Goal: Task Accomplishment & Management: Manage account settings

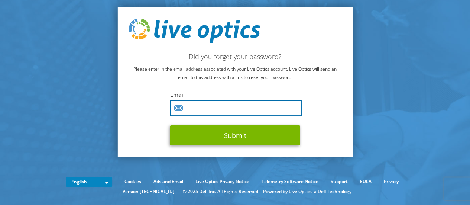
click at [199, 109] on input "text" at bounding box center [235, 108] width 131 height 16
type input "[EMAIL_ADDRESS][PERSON_NAME][DOMAIN_NAME]"
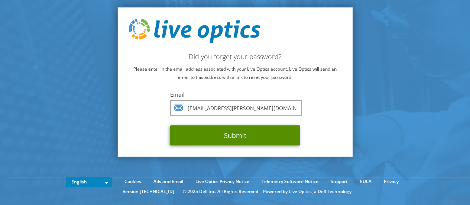
click at [226, 135] on button "Submit" at bounding box center [235, 135] width 130 height 20
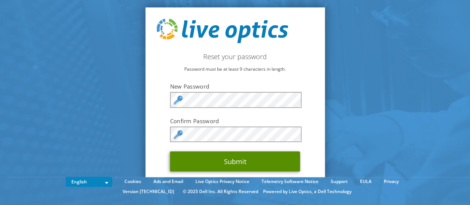
click at [189, 164] on button "Submit" at bounding box center [235, 161] width 130 height 20
